Goal: Task Accomplishment & Management: Complete application form

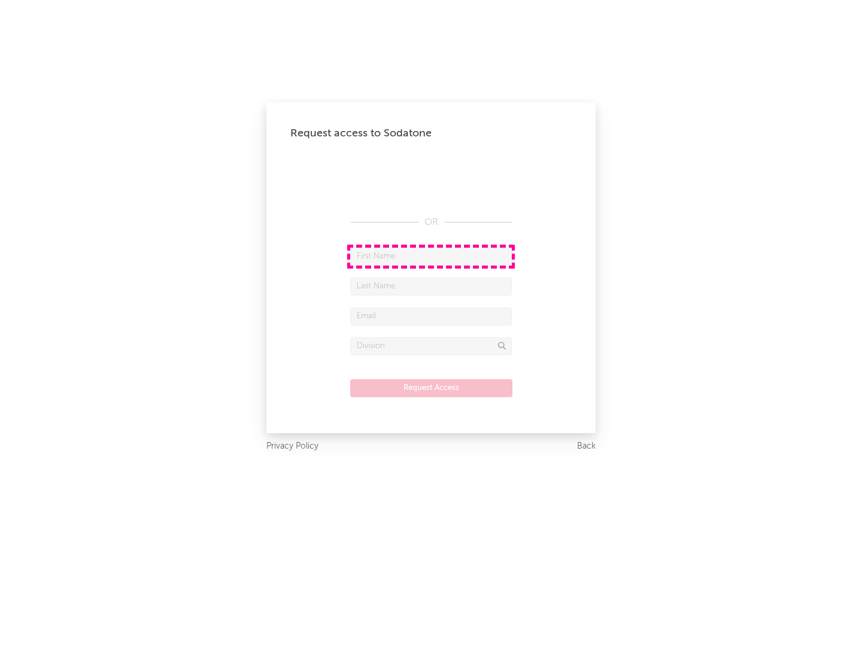
click at [431, 256] on input "text" at bounding box center [431, 257] width 162 height 18
type input "[PERSON_NAME]"
click at [431, 286] on input "text" at bounding box center [431, 287] width 162 height 18
type input "[PERSON_NAME]"
click at [431, 316] on input "text" at bounding box center [431, 317] width 162 height 18
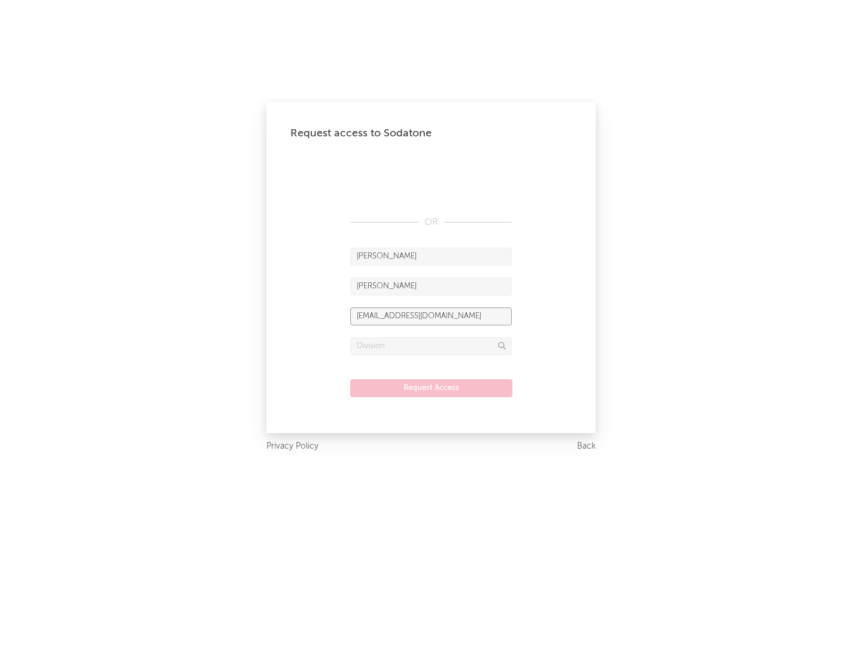
type input "[EMAIL_ADDRESS][DOMAIN_NAME]"
click at [431, 346] on input "text" at bounding box center [431, 347] width 162 height 18
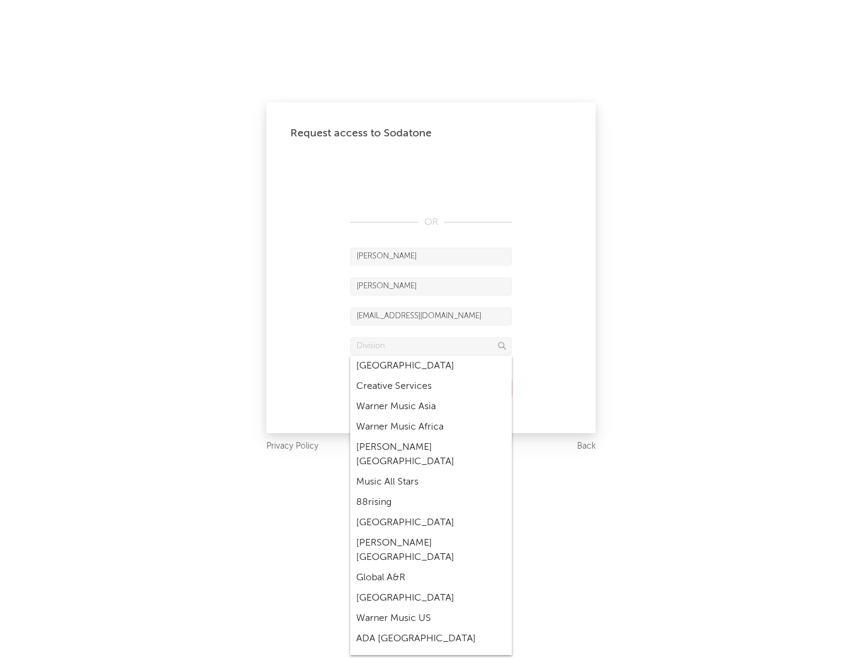
click at [431, 472] on div "Music All Stars" at bounding box center [431, 482] width 162 height 20
type input "Music All Stars"
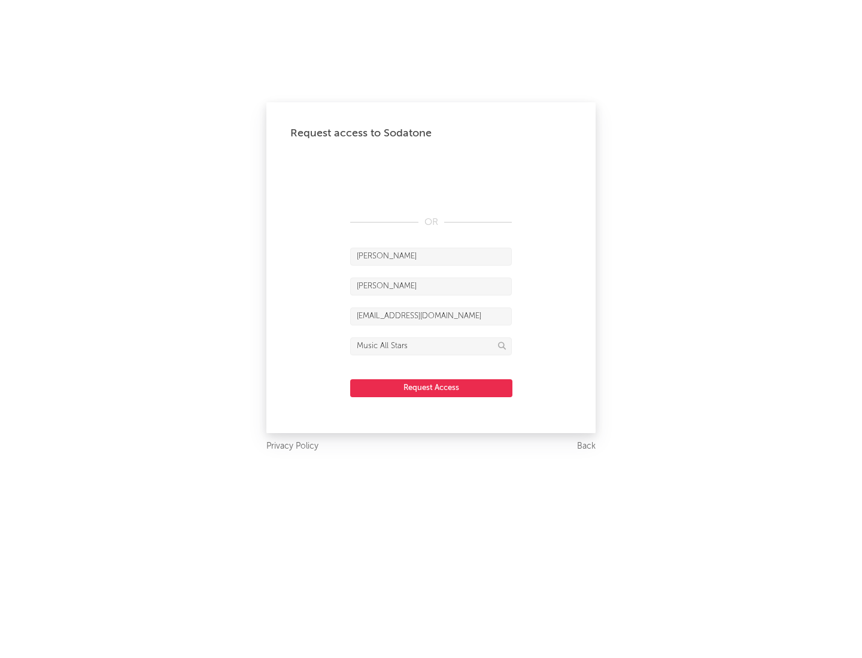
click at [431, 388] on button "Request Access" at bounding box center [431, 389] width 162 height 18
